Goal: Information Seeking & Learning: Learn about a topic

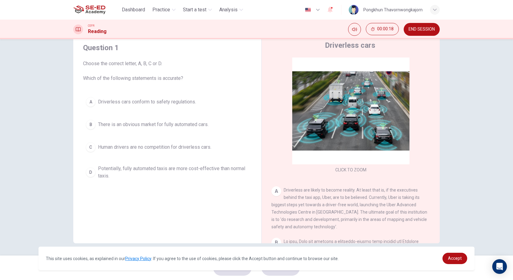
scroll to position [31, 0]
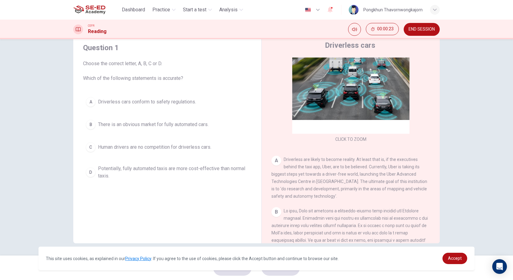
click at [165, 104] on span "Driverless cars conform to safety regulations." at bounding box center [147, 101] width 98 height 7
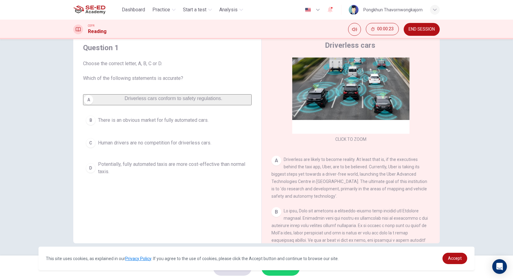
click at [224, 127] on button "B There is an obvious market for fully automated cars." at bounding box center [167, 119] width 169 height 15
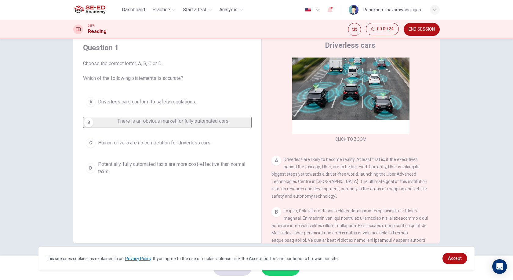
click at [217, 139] on div "A Driverless cars conform to safety regulations. B There is an obvious market f…" at bounding box center [167, 136] width 169 height 84
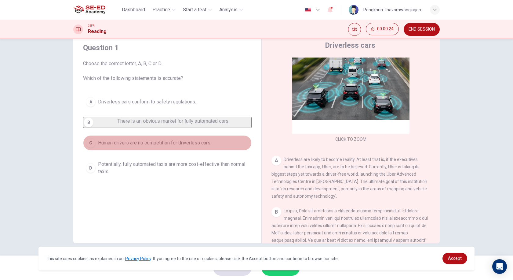
click at [214, 144] on button "C Human drivers are no competition for driverless cars." at bounding box center [167, 142] width 169 height 15
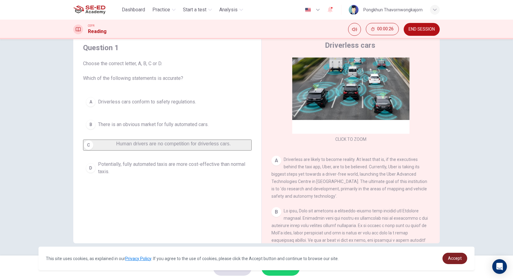
click at [460, 258] on span "Accept" at bounding box center [455, 257] width 14 height 5
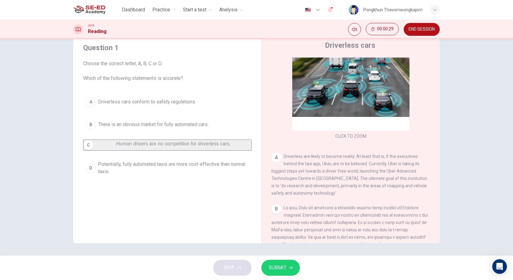
scroll to position [0, 0]
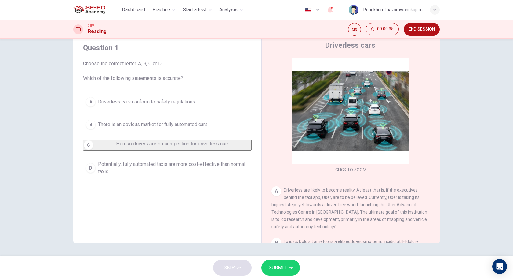
click at [213, 128] on button "B There is an obvious market for fully automated cars." at bounding box center [167, 124] width 169 height 15
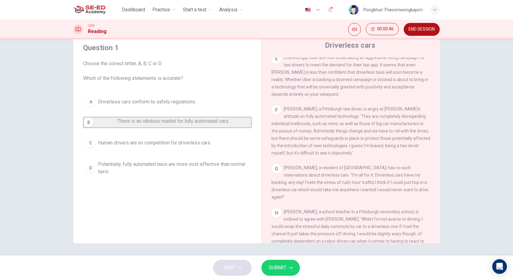
scroll to position [428, 0]
click at [274, 171] on div "G" at bounding box center [277, 167] width 10 height 10
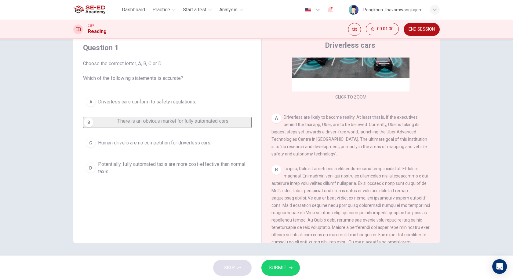
scroll to position [92, 0]
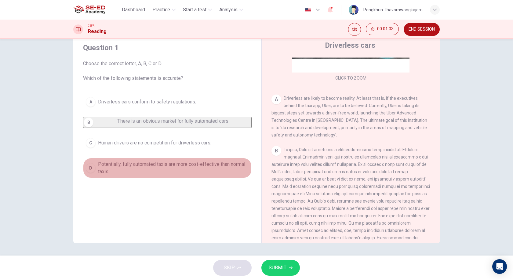
click at [218, 172] on span "Potentially, fully automated taxis are more cost-effective than normal taxis." at bounding box center [173, 167] width 151 height 15
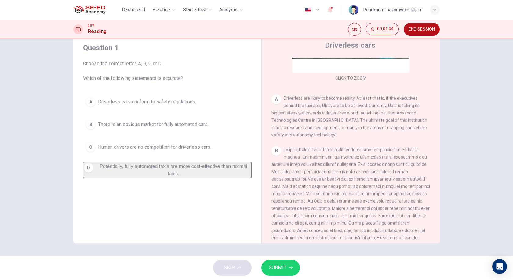
click at [288, 264] on button "SUBMIT" at bounding box center [281, 267] width 39 height 16
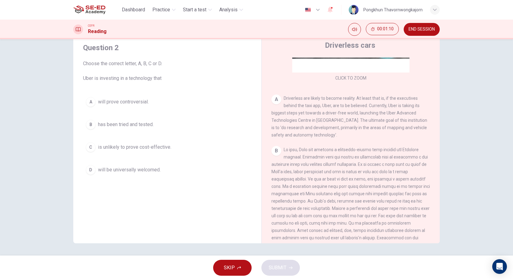
click at [470, 142] on div "Question 2 Choose the correct letter, A, B, C or D. Uber is investing in a tech…" at bounding box center [256, 147] width 513 height 216
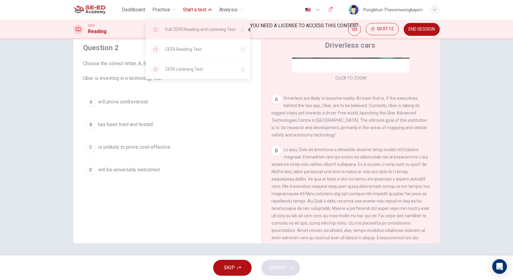
drag, startPoint x: 193, startPoint y: 12, endPoint x: 192, endPoint y: 27, distance: 15.0
click at [192, 27] on body "This site uses cookies, as explained in our Privacy Policy . If you agree to th…" at bounding box center [256, 140] width 513 height 280
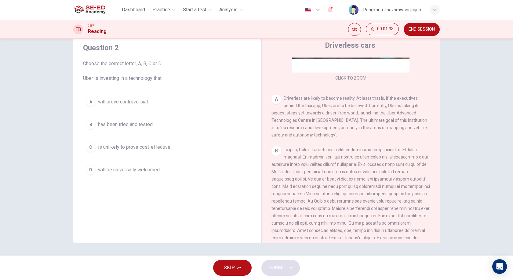
click at [419, 28] on span "END SESSION" at bounding box center [422, 29] width 26 height 5
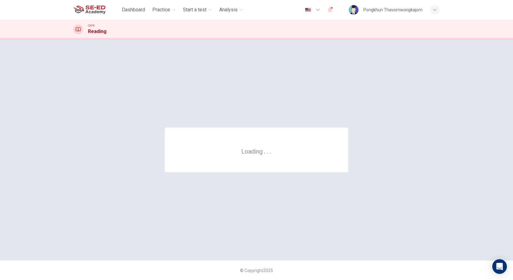
scroll to position [0, 0]
